Goal: Task Accomplishment & Management: Manage account settings

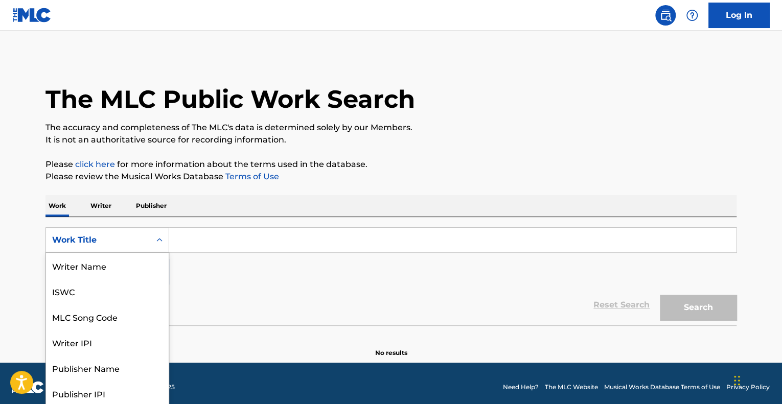
click at [127, 246] on div "Work Title" at bounding box center [98, 239] width 104 height 19
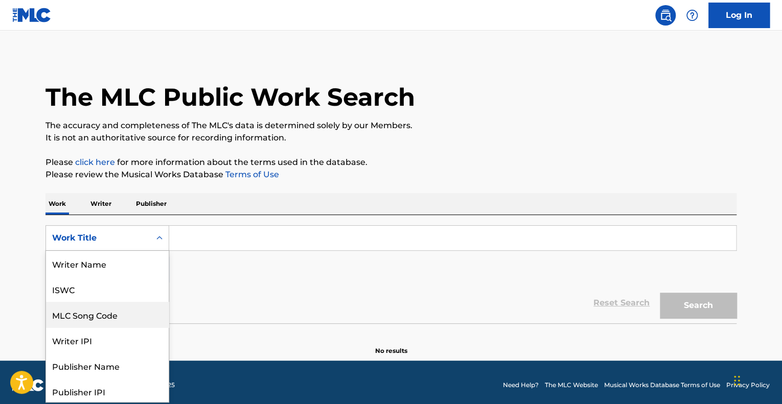
scroll to position [53, 0]
click at [195, 241] on input "Search Form" at bounding box center [452, 238] width 567 height 25
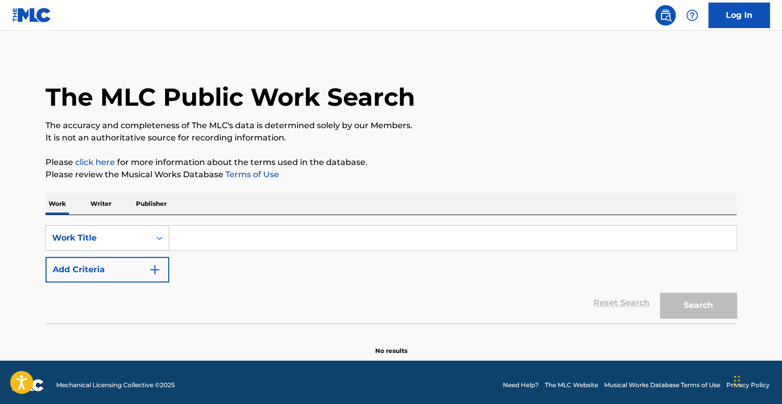
click at [204, 231] on input "Search Form" at bounding box center [452, 238] width 567 height 25
type input "T"
click at [736, 17] on link "Log In" at bounding box center [738, 16] width 61 height 26
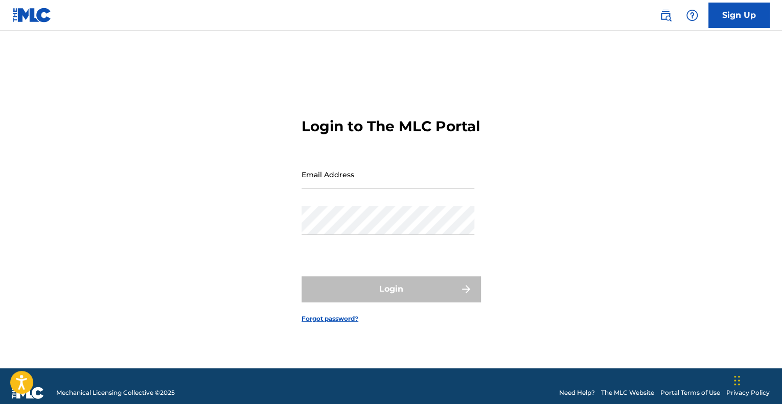
click at [404, 189] on input "Email Address" at bounding box center [387, 174] width 173 height 29
type input "[EMAIL_ADDRESS][DOMAIN_NAME]"
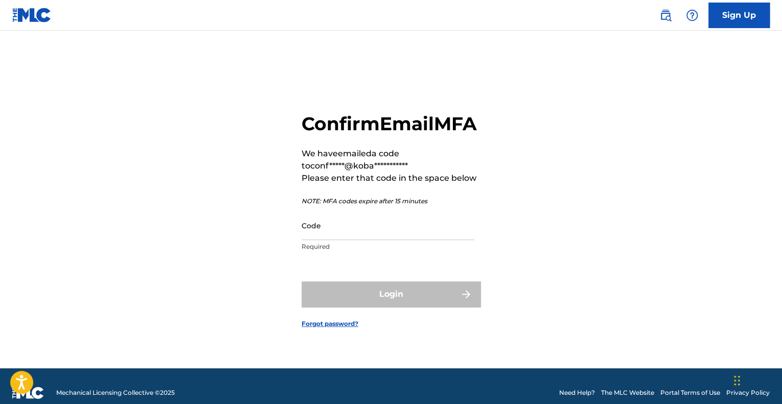
click at [339, 240] on input "Code" at bounding box center [387, 225] width 173 height 29
click at [422, 184] on p "Please enter that code in the space below" at bounding box center [390, 178] width 179 height 12
click at [385, 240] on input "Code" at bounding box center [387, 225] width 173 height 29
paste input "361064"
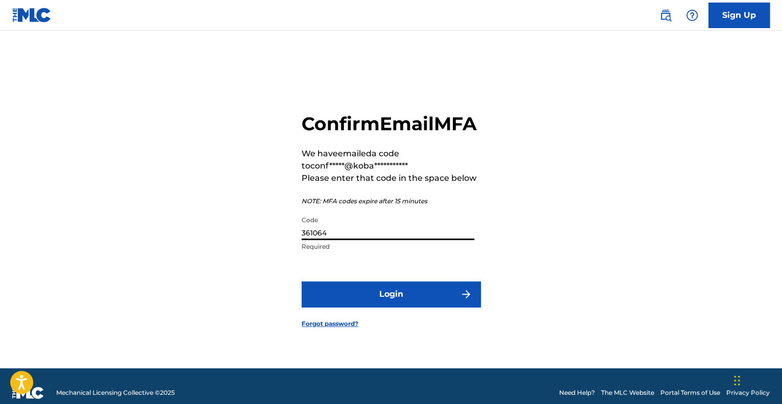
type input "361064"
click at [389, 307] on button "Login" at bounding box center [390, 295] width 179 height 26
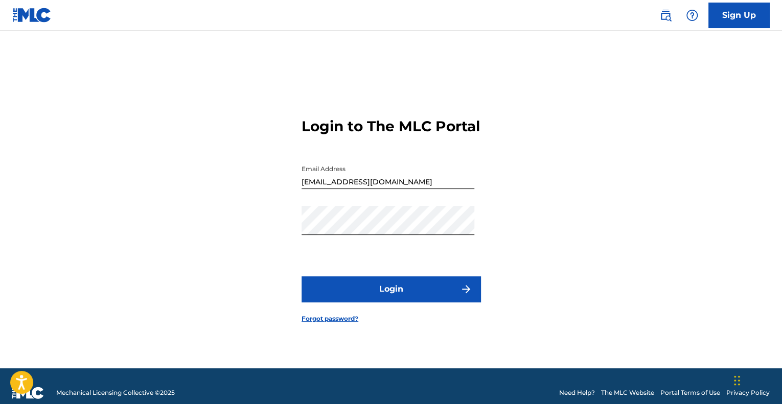
click at [380, 302] on button "Login" at bounding box center [390, 289] width 179 height 26
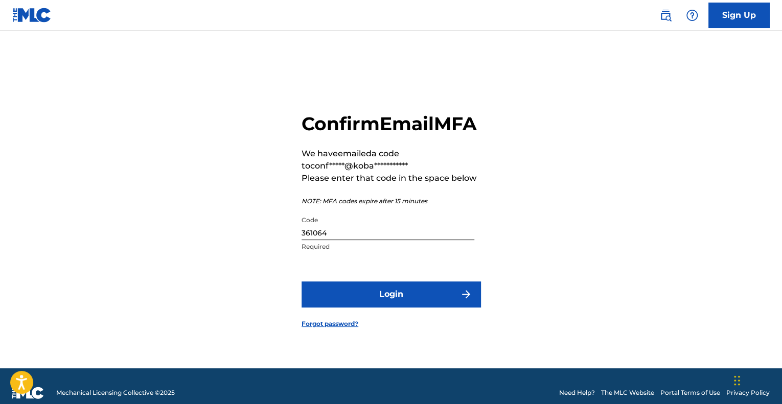
click at [364, 237] on input "361064" at bounding box center [387, 225] width 173 height 29
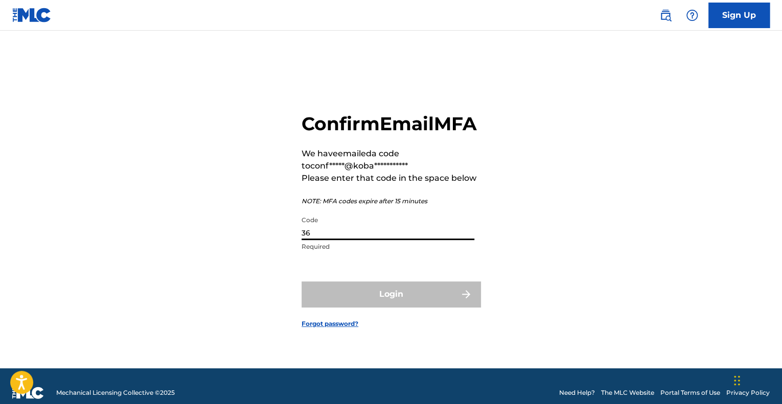
type input "3"
click at [267, 232] on div "**********" at bounding box center [390, 212] width 715 height 312
click at [358, 240] on input "Code" at bounding box center [387, 225] width 173 height 29
click at [324, 206] on p "NOTE: MFA codes expire after 15 minutes" at bounding box center [390, 201] width 179 height 9
